Goal: Information Seeking & Learning: Learn about a topic

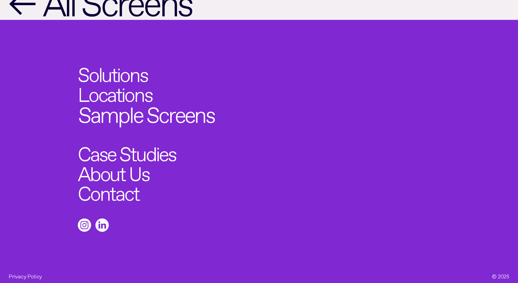
scroll to position [772, 0]
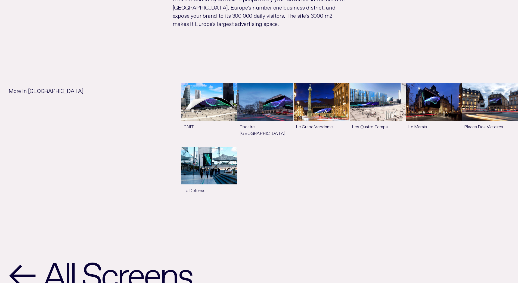
click at [224, 155] on link "See more" at bounding box center [209, 175] width 56 height 57
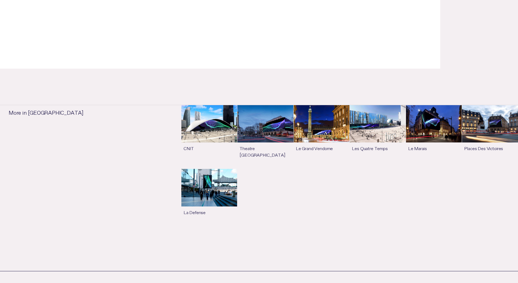
scroll to position [326, 0]
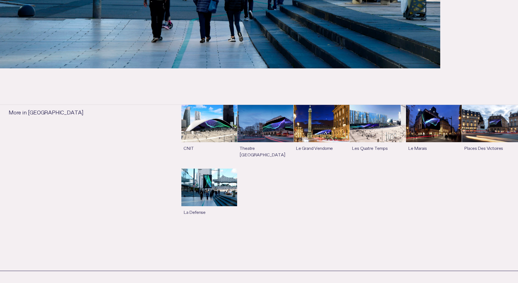
click at [497, 132] on link "See more" at bounding box center [490, 136] width 56 height 63
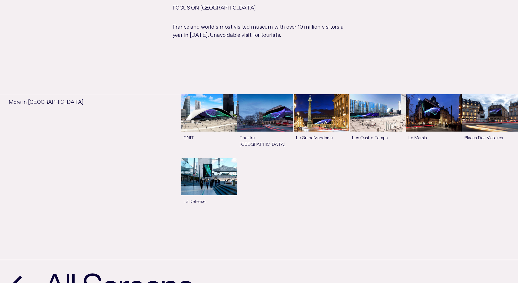
click at [432, 123] on link "See more" at bounding box center [434, 125] width 56 height 63
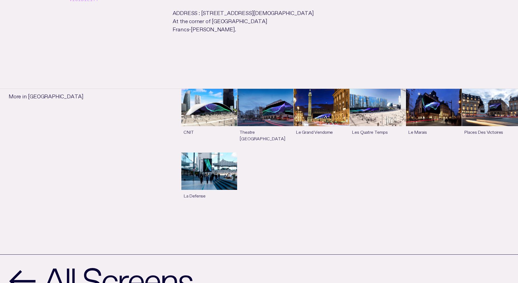
scroll to position [462, 0]
click at [277, 121] on link "See more" at bounding box center [265, 119] width 56 height 63
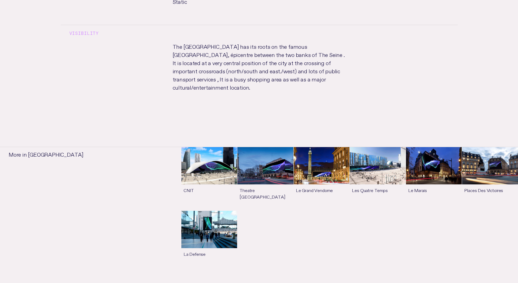
scroll to position [462, 0]
click at [216, 147] on link "See more" at bounding box center [209, 178] width 56 height 63
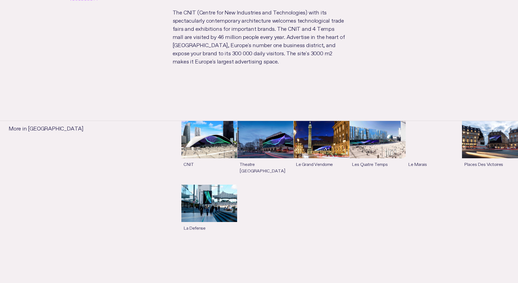
scroll to position [462, 0]
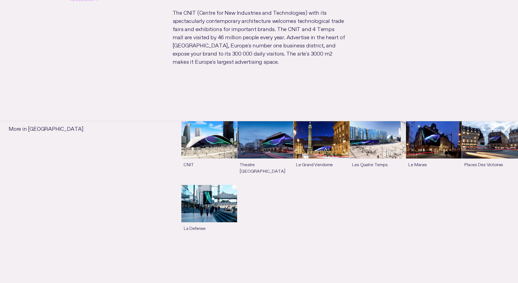
click at [332, 139] on link "See more" at bounding box center [322, 152] width 56 height 63
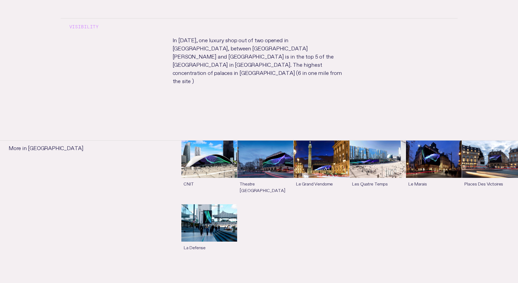
scroll to position [435, 0]
click at [248, 147] on link "See more" at bounding box center [265, 171] width 56 height 63
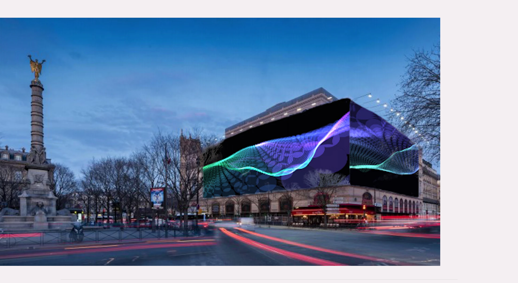
scroll to position [163, 0]
